Goal: Task Accomplishment & Management: Manage account settings

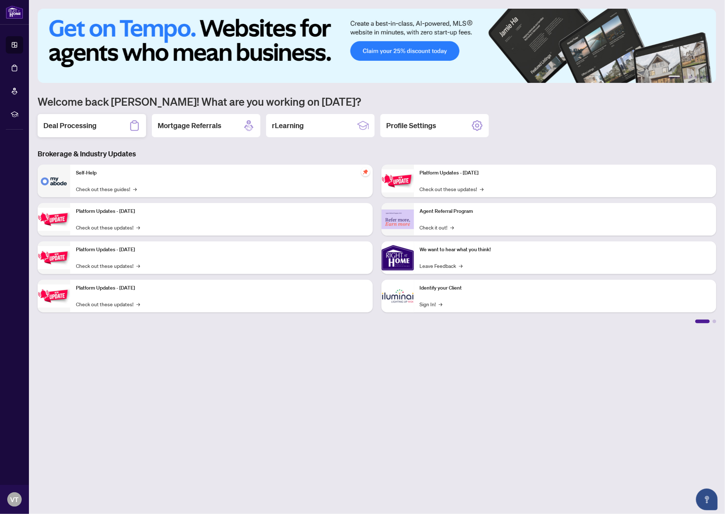
click at [94, 129] on h2 "Deal Processing" at bounding box center [69, 125] width 53 height 10
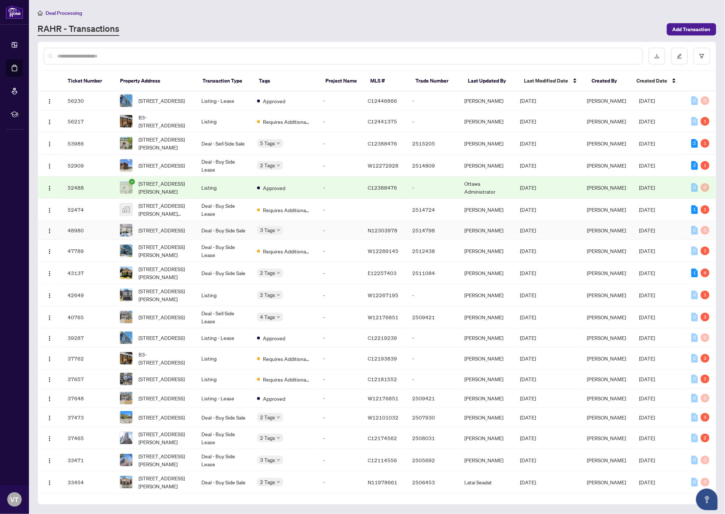
click at [337, 236] on td "-" at bounding box center [340, 230] width 45 height 19
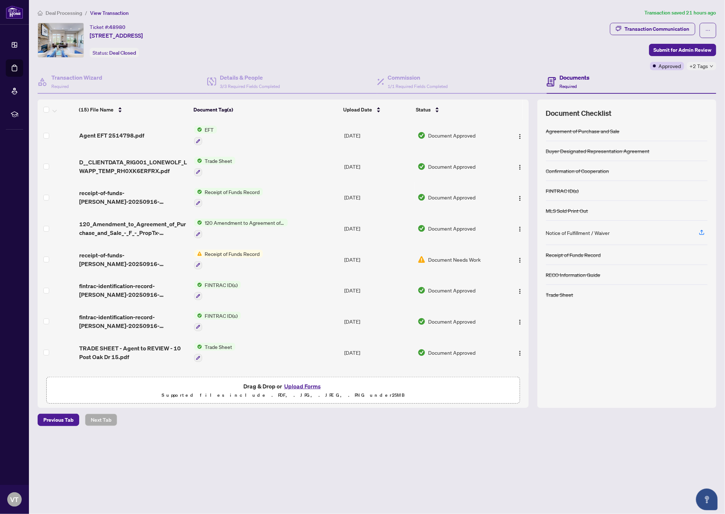
click at [228, 131] on td "EFT" at bounding box center [266, 135] width 151 height 31
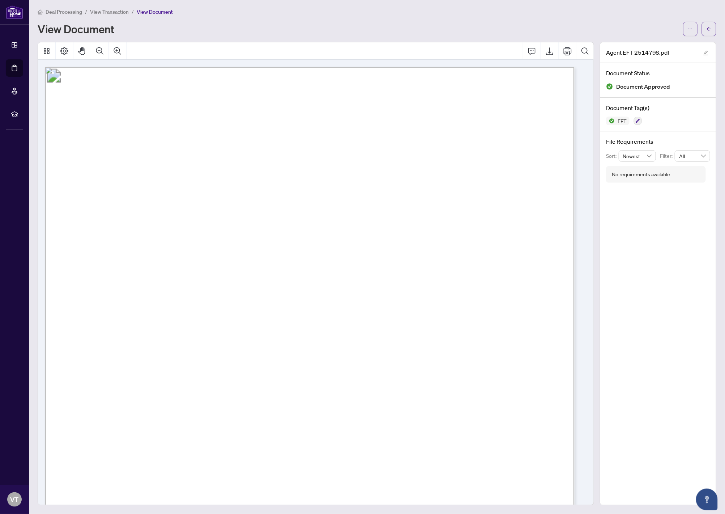
click at [107, 12] on span "View Transaction" at bounding box center [109, 12] width 39 height 7
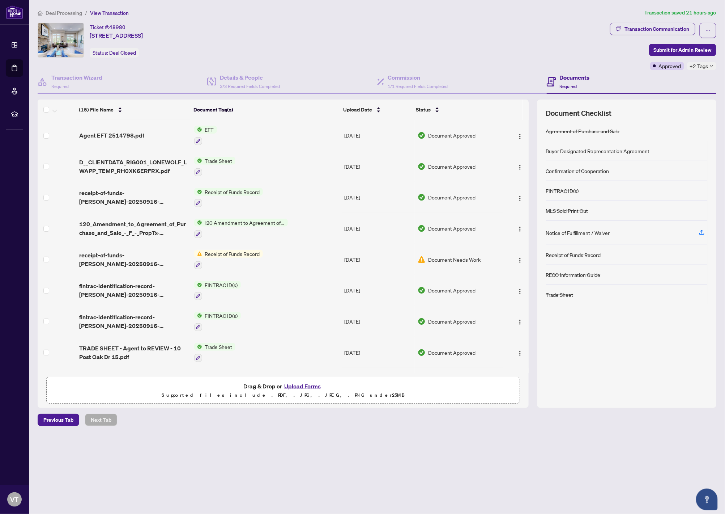
click at [73, 14] on span "Deal Processing" at bounding box center [64, 13] width 37 height 7
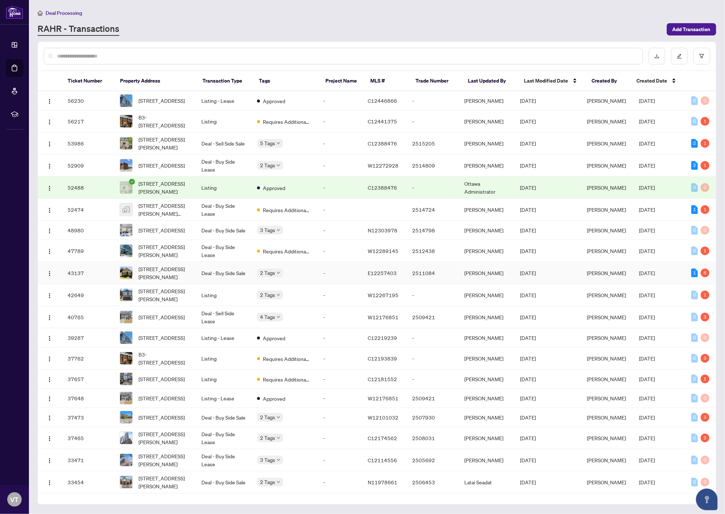
click at [315, 282] on td "2 Tags" at bounding box center [284, 273] width 66 height 22
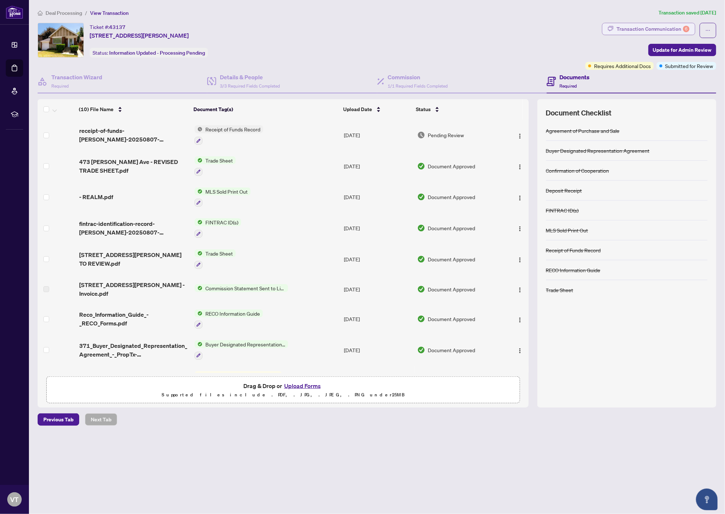
click at [668, 27] on div "Transaction Communication 6" at bounding box center [653, 29] width 73 height 12
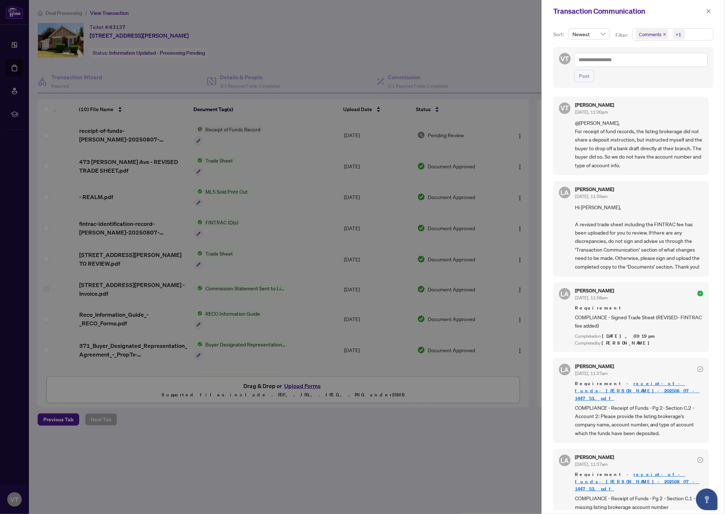
click at [429, 57] on div at bounding box center [362, 257] width 725 height 514
click at [702, 13] on div "Transaction Communication" at bounding box center [629, 11] width 151 height 11
click at [707, 11] on icon "close" at bounding box center [709, 11] width 5 height 5
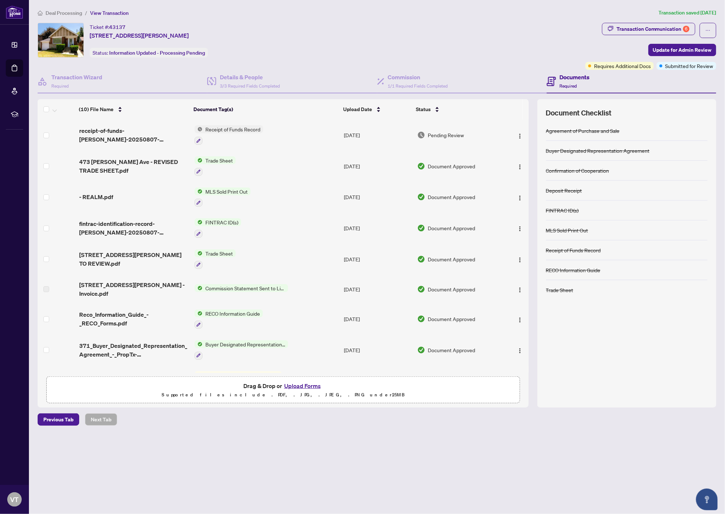
click at [65, 10] on span "Deal Processing" at bounding box center [64, 13] width 37 height 7
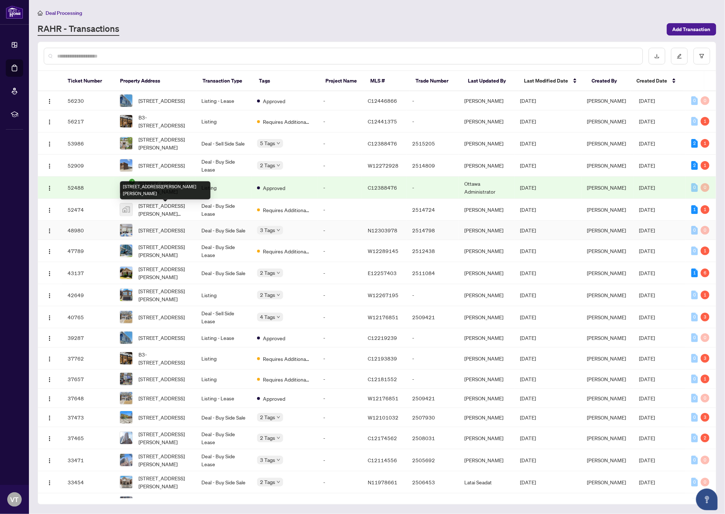
click at [168, 234] on span "15-10 Post Oak Dr, Richmond Hill, Ontario L4E 4H8, Canada" at bounding box center [162, 230] width 46 height 8
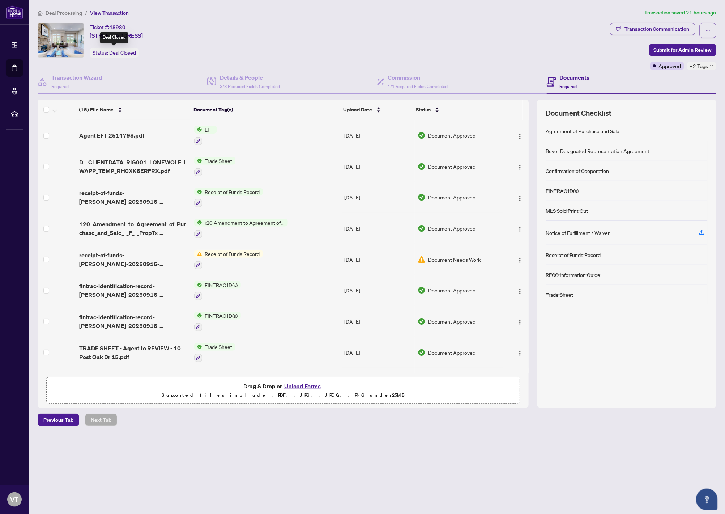
click at [118, 53] on span "Deal Closed" at bounding box center [122, 53] width 27 height 7
click at [714, 27] on button "button" at bounding box center [708, 30] width 17 height 15
click at [429, 52] on div "Ticket #: 48980 15-10 Post Oak Dr, Richmond Hill, Ontario L4E 4H8, Canada Statu…" at bounding box center [323, 40] width 570 height 35
click at [703, 70] on span "+2 Tags" at bounding box center [699, 66] width 18 height 8
click at [703, 68] on div "Closed" at bounding box center [681, 69] width 64 height 9
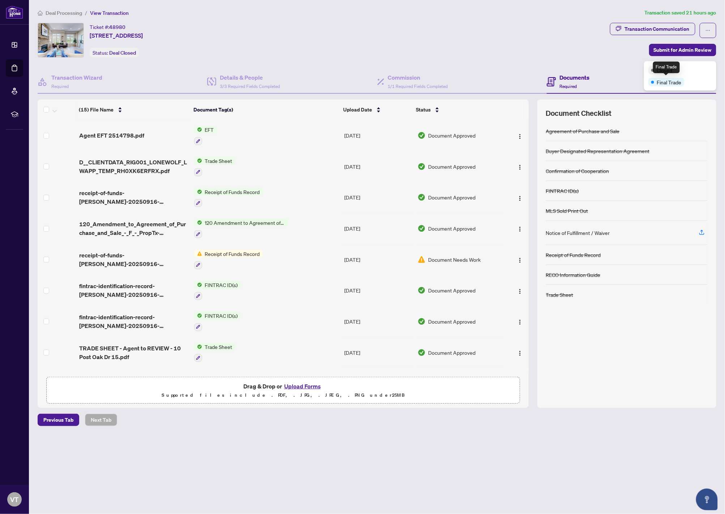
click at [675, 81] on span "Final Trade" at bounding box center [669, 82] width 25 height 8
click at [66, 13] on span "Deal Processing" at bounding box center [64, 13] width 37 height 7
